Goal: Communication & Community: Share content

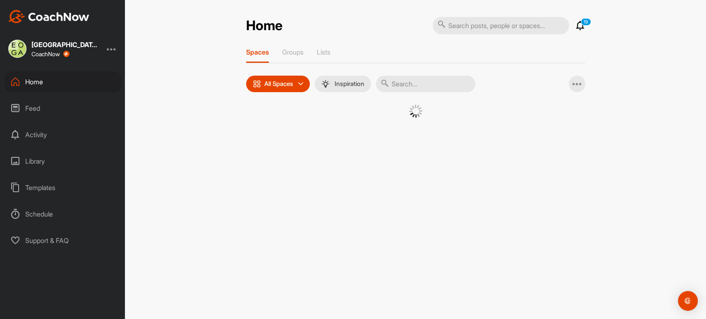
click at [428, 84] on input "text" at bounding box center [425, 84] width 99 height 17
drag, startPoint x: 442, startPoint y: 80, endPoint x: 285, endPoint y: 57, distance: 158.7
click at [275, 67] on div "Spaces Groups Lists All Spaces All spaces SMART LISTS Unanswered by me 15 days …" at bounding box center [415, 114] width 339 height 133
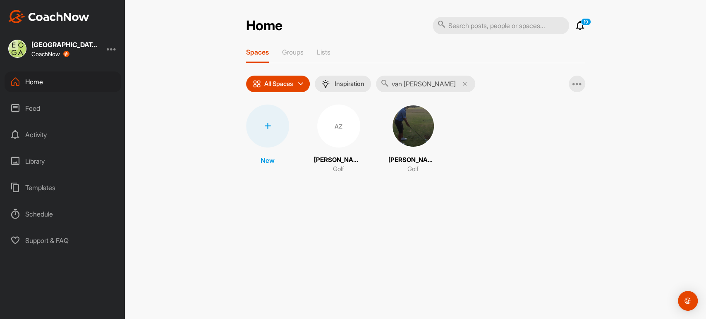
type input "van [PERSON_NAME]"
click at [270, 123] on icon at bounding box center [267, 126] width 7 height 7
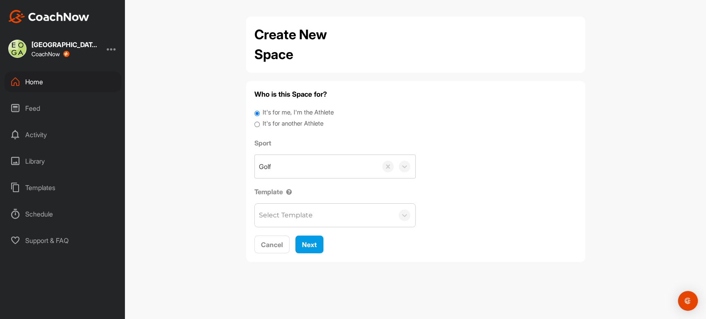
click at [272, 124] on label "It's for another Athlete" at bounding box center [293, 124] width 61 height 10
click at [260, 124] on input "It's for another Athlete" at bounding box center [256, 124] width 5 height 11
radio input "true"
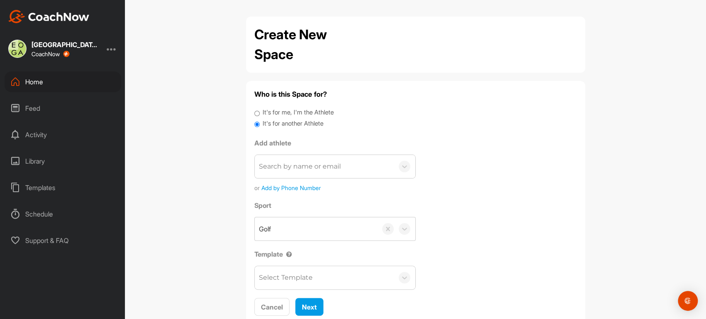
click at [282, 166] on div "Search by name or email" at bounding box center [300, 167] width 82 height 10
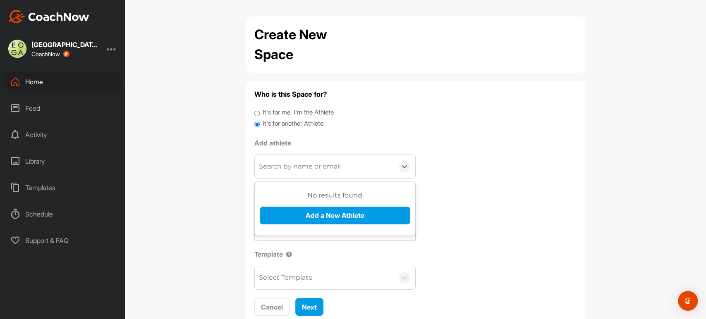
paste input "[EMAIL_ADDRESS][DOMAIN_NAME]"
type input "[EMAIL_ADDRESS][DOMAIN_NAME]"
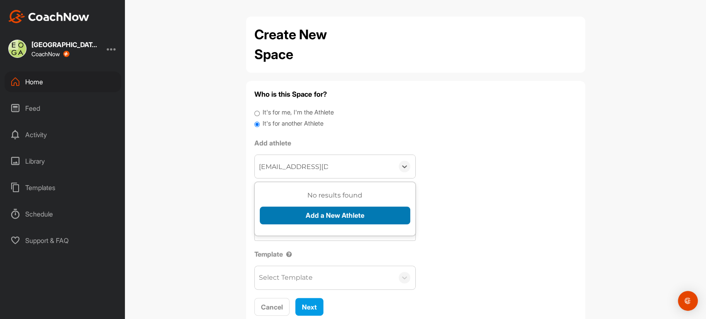
click at [341, 214] on button "Add a New Athlete" at bounding box center [335, 216] width 150 height 18
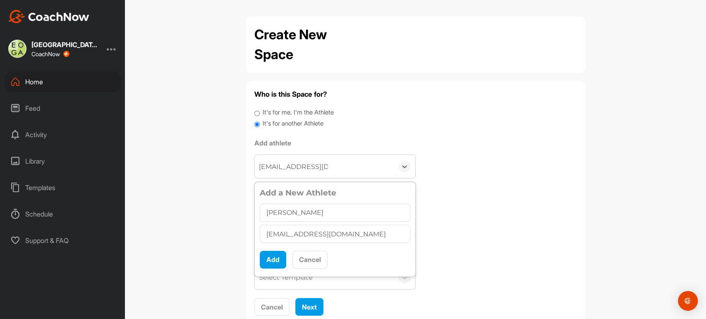
type input "[PERSON_NAME]"
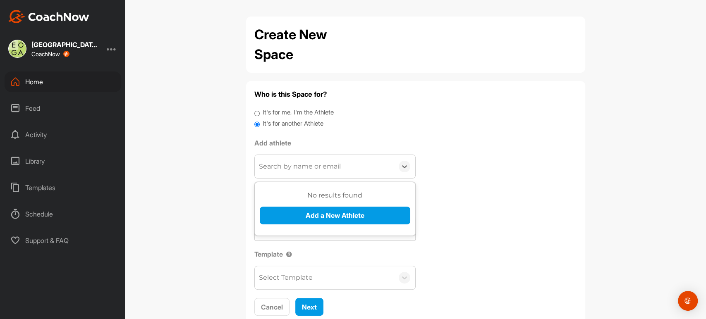
click at [321, 168] on div "Search by name or email" at bounding box center [300, 167] width 82 height 10
paste input "[EMAIL_ADDRESS][DOMAIN_NAME]"
type input "[EMAIL_ADDRESS][DOMAIN_NAME]"
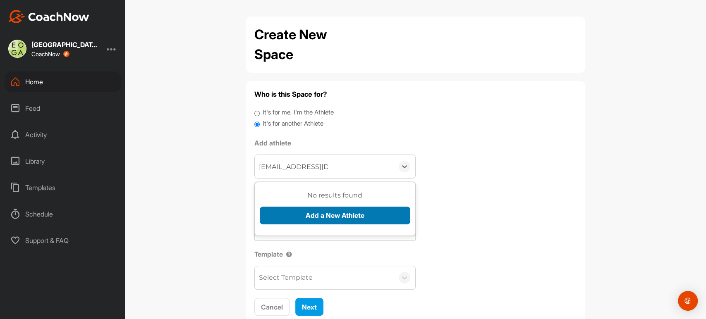
click at [315, 214] on button "Add a New Athlete" at bounding box center [335, 216] width 150 height 18
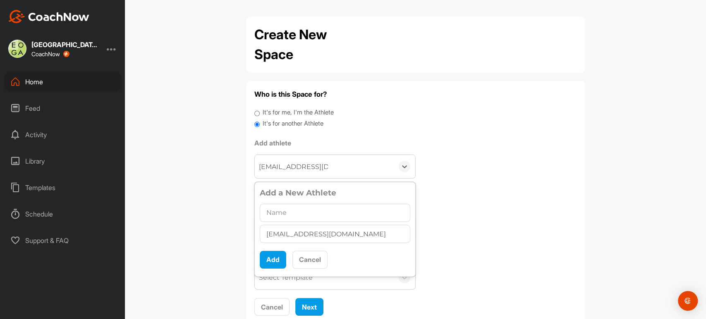
click at [304, 212] on input "text" at bounding box center [335, 213] width 150 height 18
type input "[PERSON_NAME]"
click at [272, 260] on button "Add" at bounding box center [273, 260] width 26 height 18
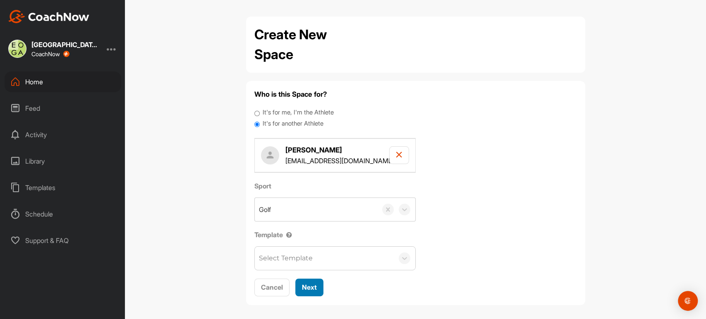
click at [311, 290] on span "Next" at bounding box center [309, 287] width 15 height 8
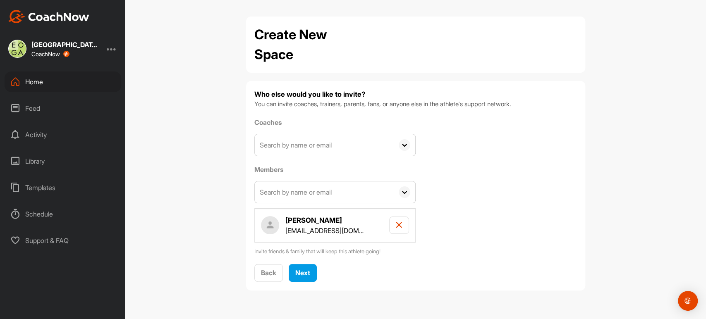
click at [344, 193] on input "text" at bounding box center [324, 191] width 139 height 21
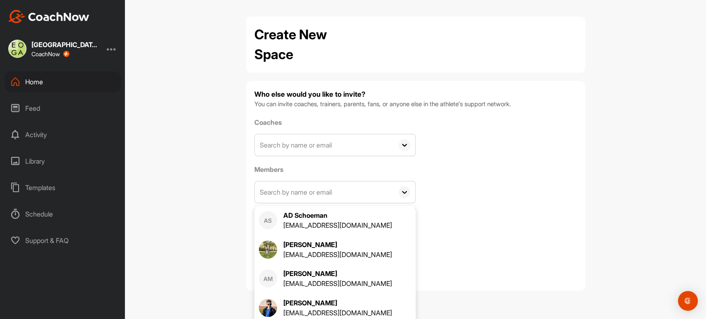
click at [402, 143] on icon at bounding box center [405, 145] width 12 height 12
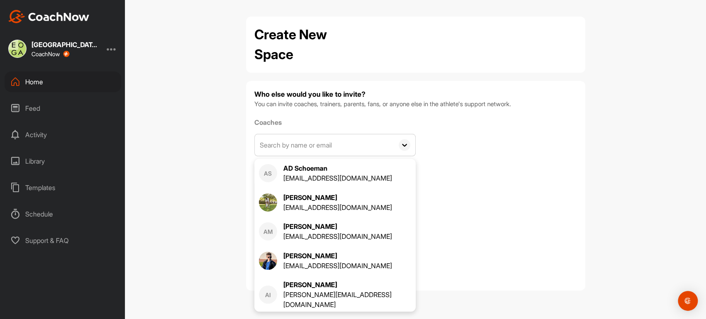
click at [391, 142] on input "text" at bounding box center [324, 144] width 139 height 21
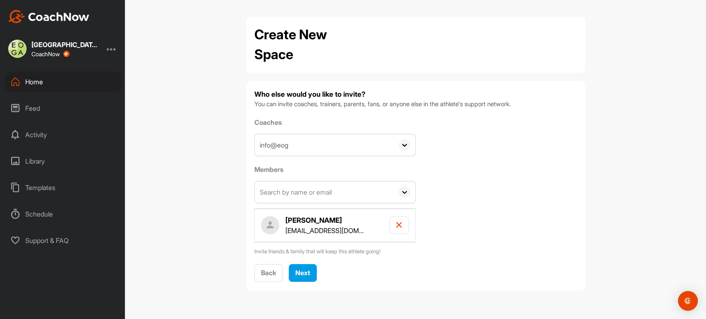
type input "info@eoga"
drag, startPoint x: 315, startPoint y: 142, endPoint x: 208, endPoint y: 141, distance: 107.1
click at [208, 142] on div "Create New Space Who else would you like to invite? You can invite coaches, tra…" at bounding box center [415, 159] width 581 height 319
click at [281, 198] on input "text" at bounding box center [324, 191] width 139 height 21
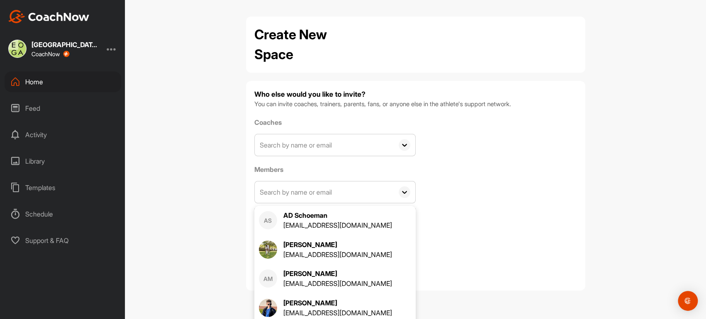
paste input "[EMAIL_ADDRESS][DOMAIN_NAME]"
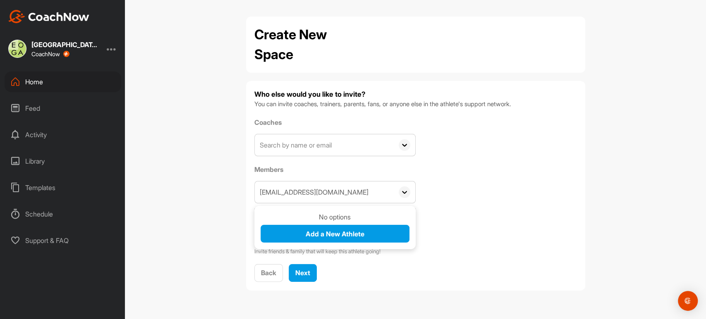
type input "[EMAIL_ADDRESS][DOMAIN_NAME]"
click at [403, 192] on icon at bounding box center [404, 192] width 5 height 3
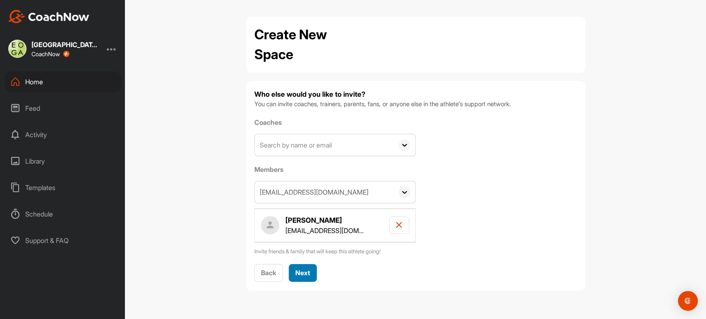
click at [306, 275] on span "Next" at bounding box center [302, 273] width 15 height 8
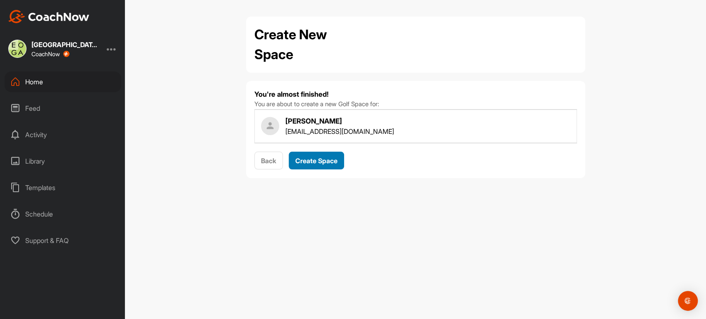
click at [315, 161] on span "Create Space" at bounding box center [316, 161] width 42 height 8
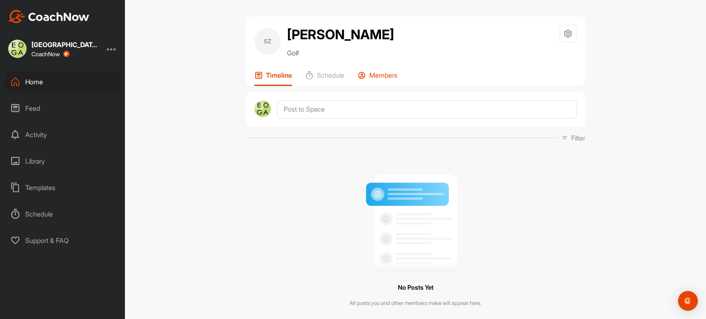
click at [383, 76] on p "Members" at bounding box center [383, 75] width 28 height 8
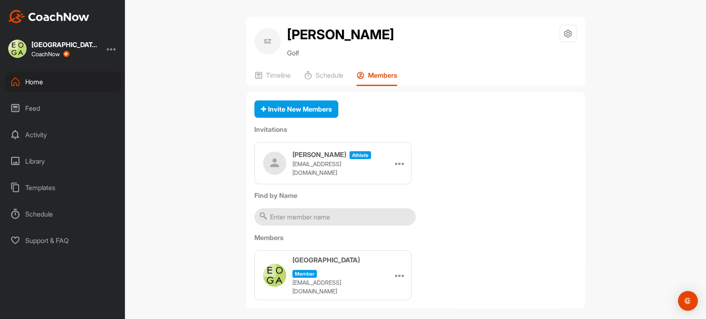
click at [299, 217] on input "text" at bounding box center [334, 216] width 161 height 17
click at [273, 108] on span "Invite New Members" at bounding box center [296, 109] width 71 height 8
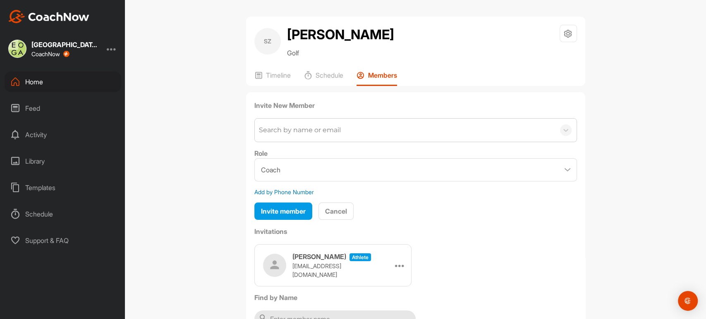
click at [324, 124] on div "Search by name or email" at bounding box center [405, 130] width 300 height 23
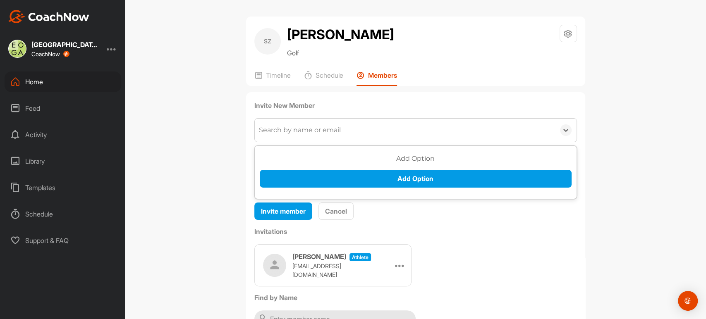
paste input "[EMAIL_ADDRESS][DOMAIN_NAME]"
type input "[EMAIL_ADDRESS][DOMAIN_NAME]"
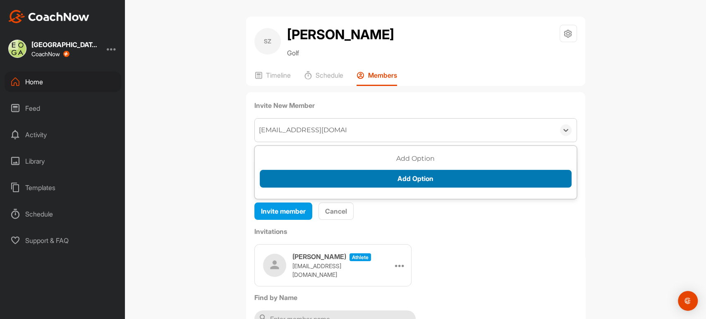
click at [408, 182] on button "Add Option" at bounding box center [416, 179] width 312 height 18
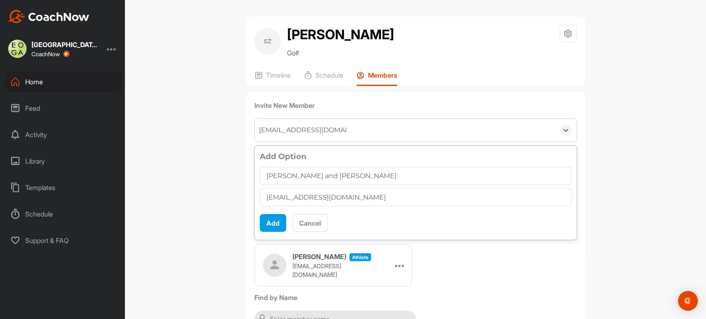
type input "[PERSON_NAME] and [PERSON_NAME]"
click at [270, 223] on button "Add" at bounding box center [273, 223] width 26 height 18
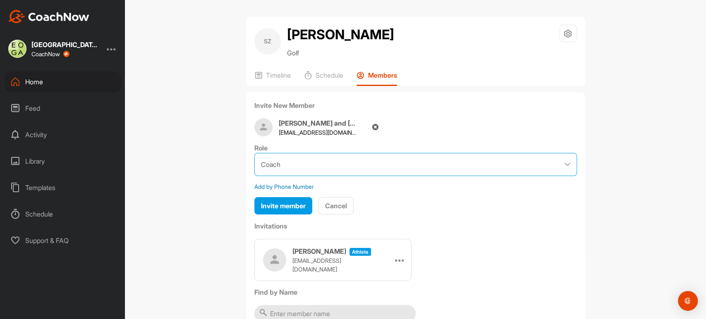
click at [293, 168] on select "Coach Member" at bounding box center [415, 164] width 322 height 23
select select "contributor"
click at [254, 153] on select "Coach Member" at bounding box center [415, 164] width 322 height 23
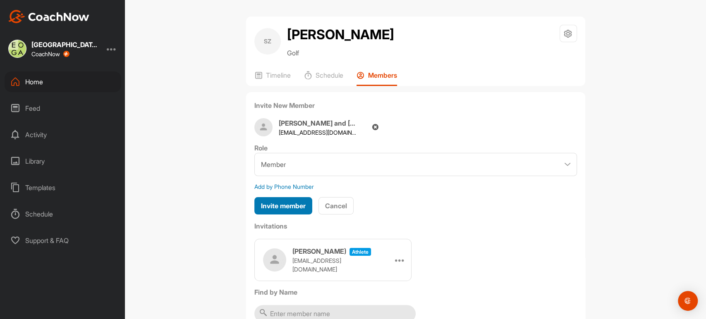
click at [285, 204] on span "Invite member" at bounding box center [283, 206] width 45 height 8
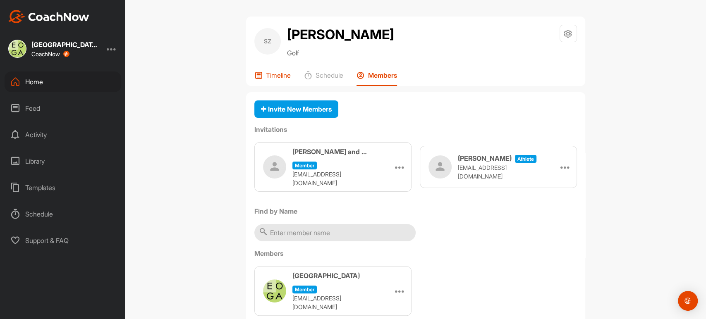
click at [274, 78] on p "Timeline" at bounding box center [278, 75] width 25 height 8
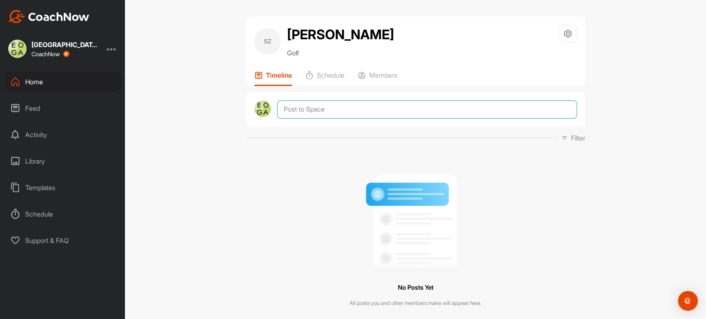
click at [318, 109] on textarea at bounding box center [426, 109] width 299 height 18
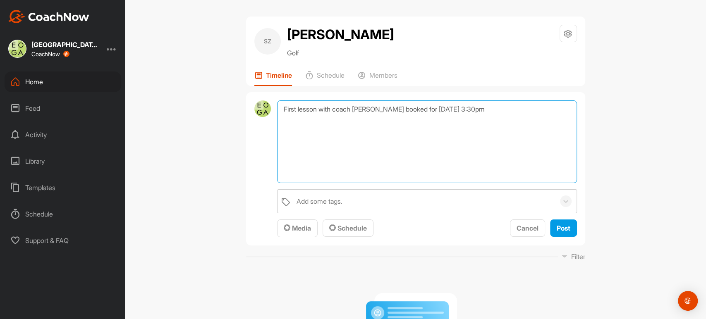
type textarea "First lesson with coach [PERSON_NAME] booked for [DATE] 3:30pm"
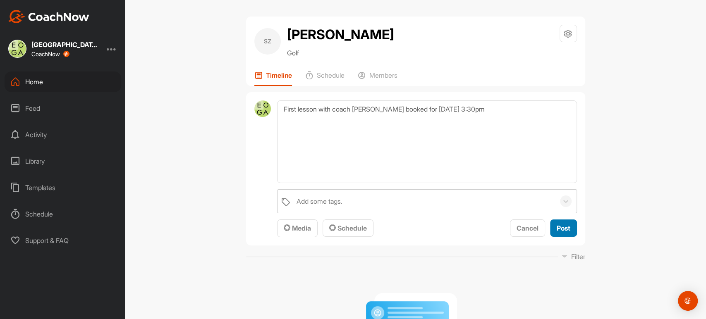
click at [559, 231] on span "Post" at bounding box center [563, 228] width 14 height 8
